Goal: Transaction & Acquisition: Purchase product/service

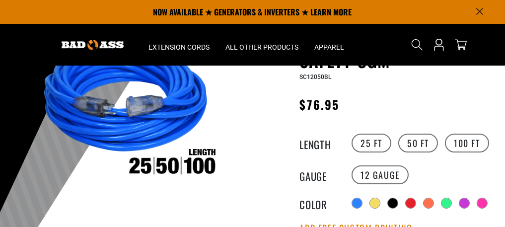
scroll to position [50, 0]
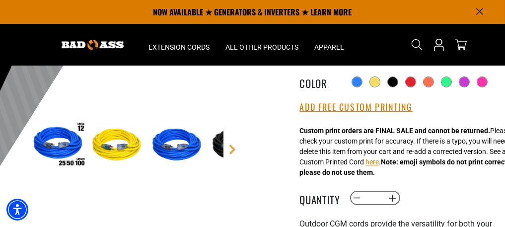
scroll to position [0, 0]
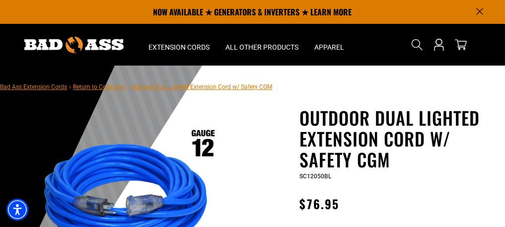
click at [98, 112] on img at bounding box center [126, 206] width 194 height 194
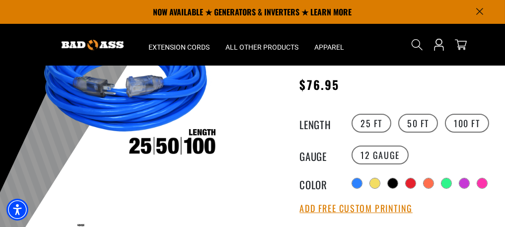
scroll to position [99, 0]
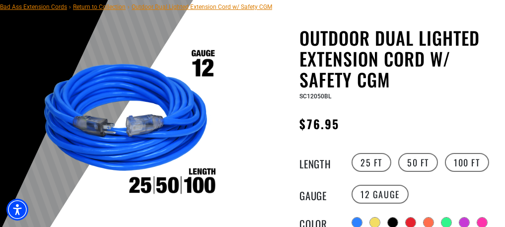
scroll to position [149, 0]
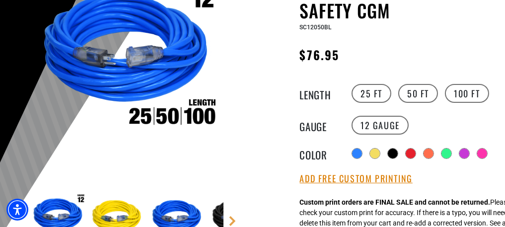
click at [208, 112] on img at bounding box center [126, 57] width 194 height 194
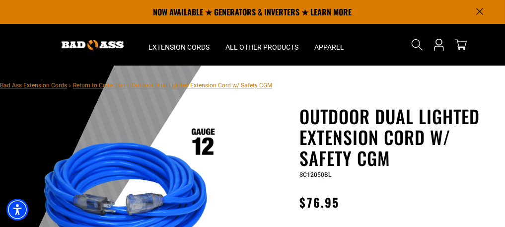
scroll to position [0, 0]
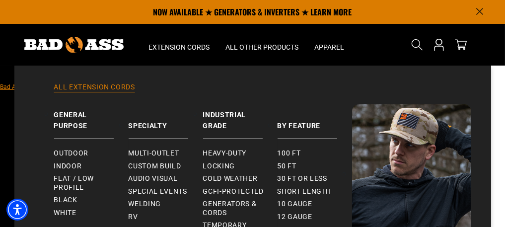
click at [299, 85] on link "All Extension Cords" at bounding box center [252, 93] width 437 height 22
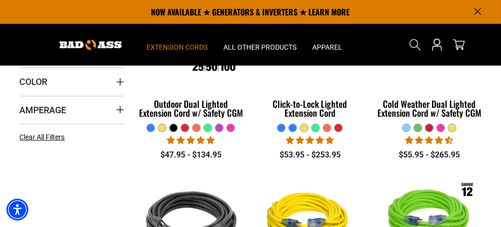
scroll to position [248, 0]
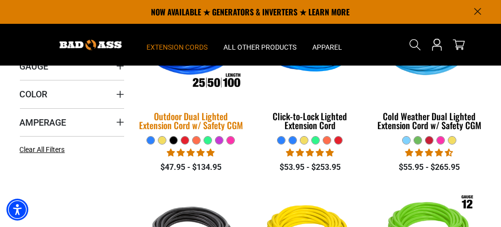
click at [199, 118] on div "Outdoor Dual Lighted Extension Cord w/ Safety CGM" at bounding box center [191, 121] width 104 height 18
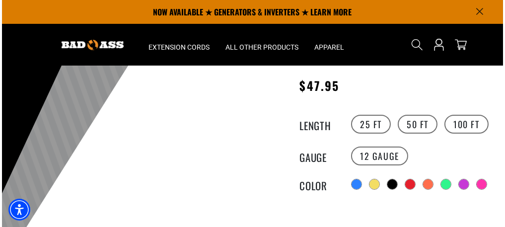
scroll to position [99, 0]
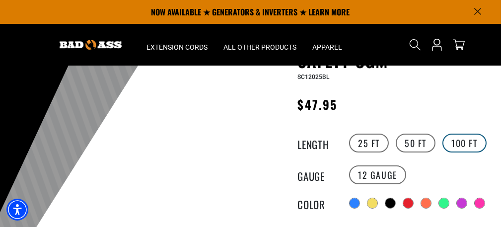
click at [458, 141] on label "100 FT" at bounding box center [464, 143] width 44 height 19
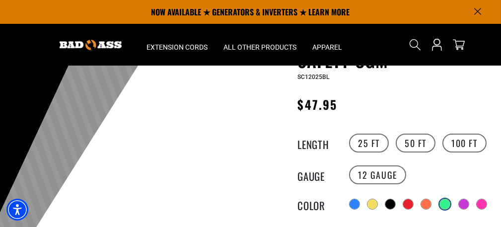
click at [445, 202] on div at bounding box center [445, 204] width 10 height 10
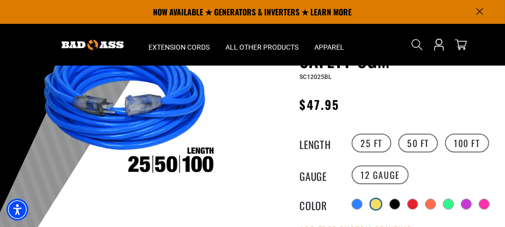
click at [375, 202] on div at bounding box center [376, 204] width 10 height 10
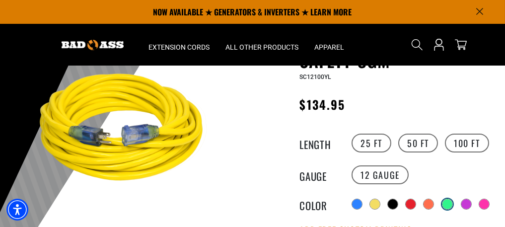
click at [449, 202] on div at bounding box center [447, 204] width 10 height 10
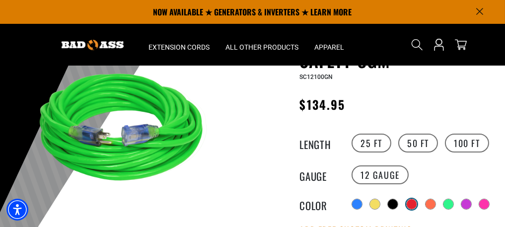
click at [410, 203] on div at bounding box center [412, 204] width 10 height 10
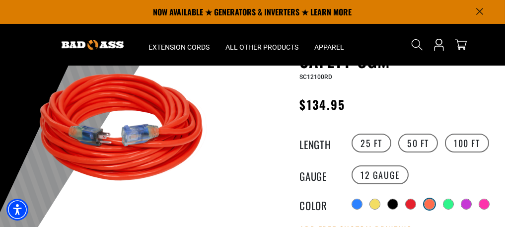
click at [432, 202] on div at bounding box center [430, 204] width 10 height 10
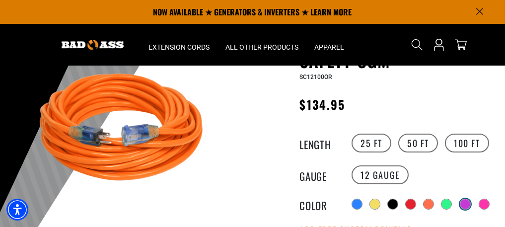
click at [466, 201] on div at bounding box center [465, 204] width 10 height 10
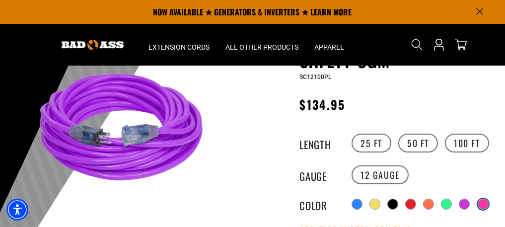
click at [483, 201] on div at bounding box center [483, 204] width 10 height 10
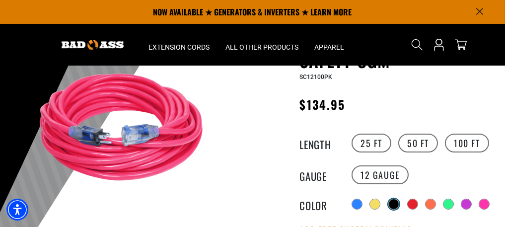
click at [395, 202] on div at bounding box center [394, 204] width 10 height 10
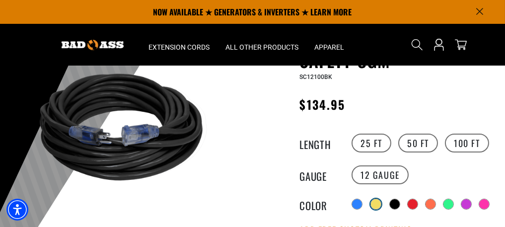
click at [374, 202] on div at bounding box center [376, 204] width 10 height 10
